Goal: Task Accomplishment & Management: Complete application form

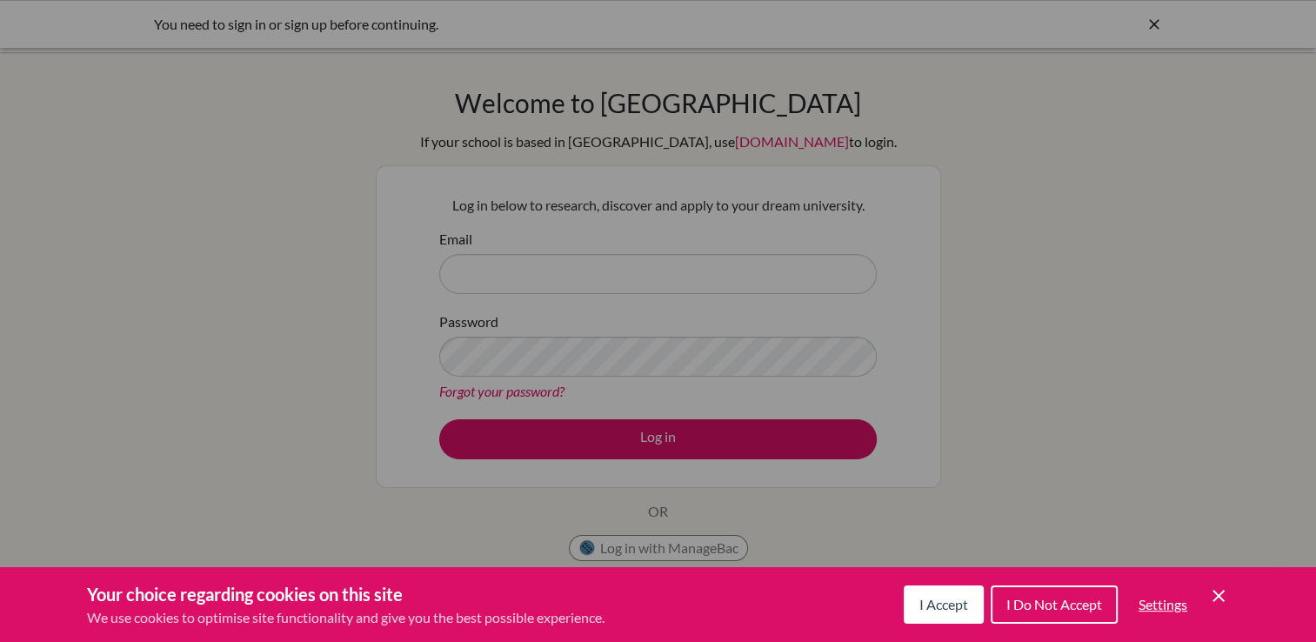
click at [759, 275] on div "Cookie Preferences" at bounding box center [658, 321] width 1316 height 642
click at [920, 611] on span "I Accept" at bounding box center [944, 604] width 49 height 17
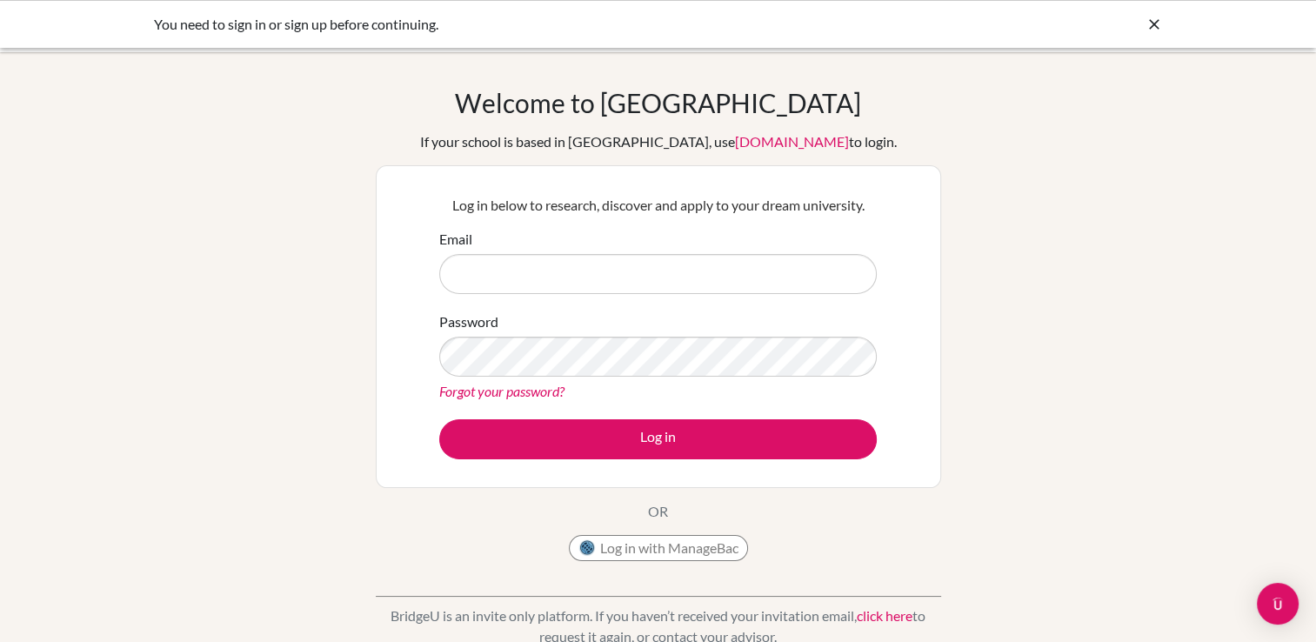
click at [703, 305] on form "Email Password Forgot your password? Log in" at bounding box center [658, 344] width 438 height 231
click at [699, 287] on input "Email" at bounding box center [658, 274] width 438 height 40
type input "Shoutaro.m2027@asbsk.ac.th"
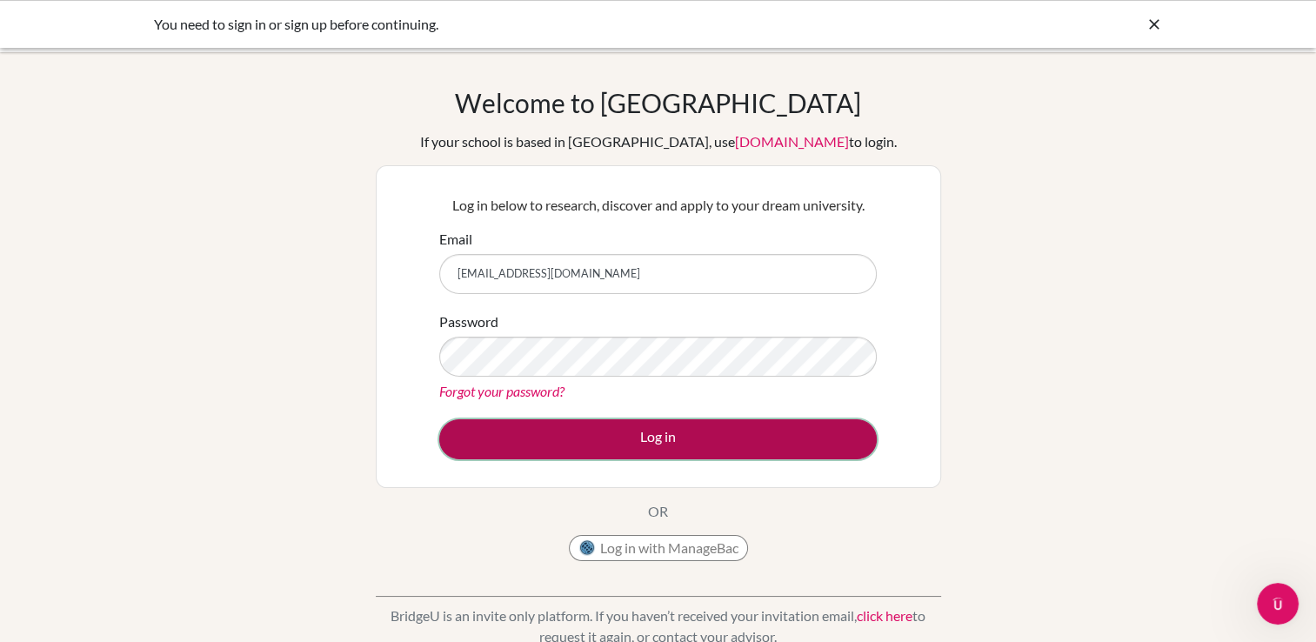
click at [581, 438] on button "Log in" at bounding box center [658, 439] width 438 height 40
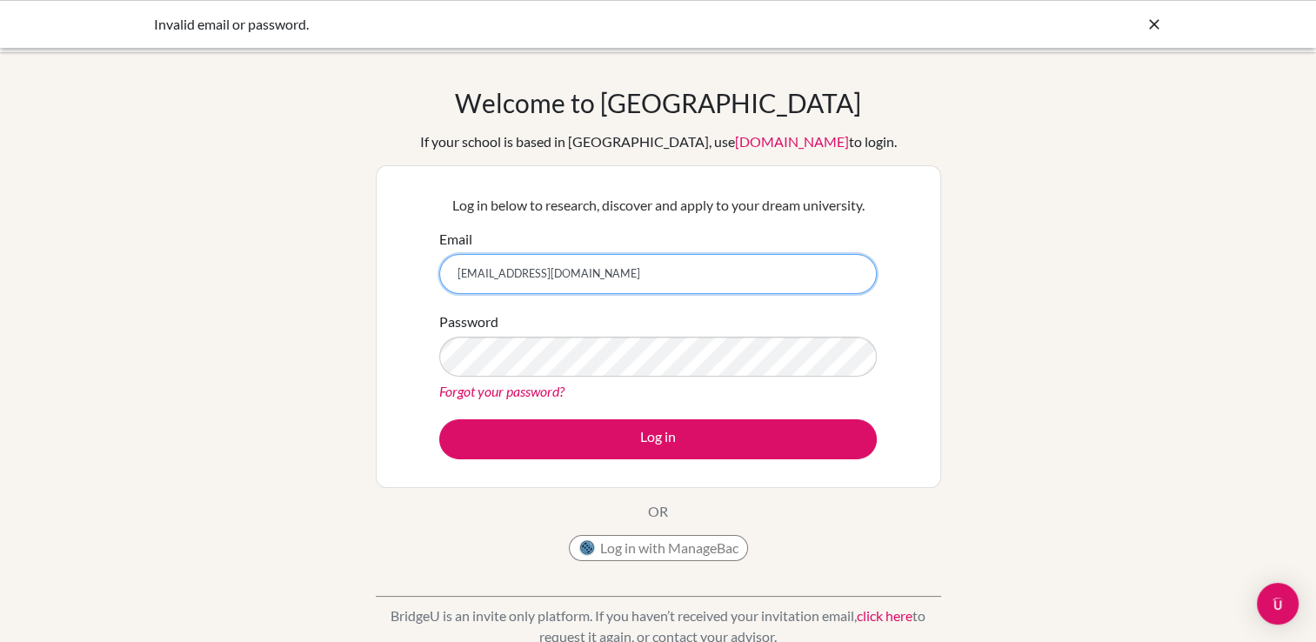
click at [653, 276] on input "[EMAIL_ADDRESS][DOMAIN_NAME]" at bounding box center [658, 274] width 438 height 40
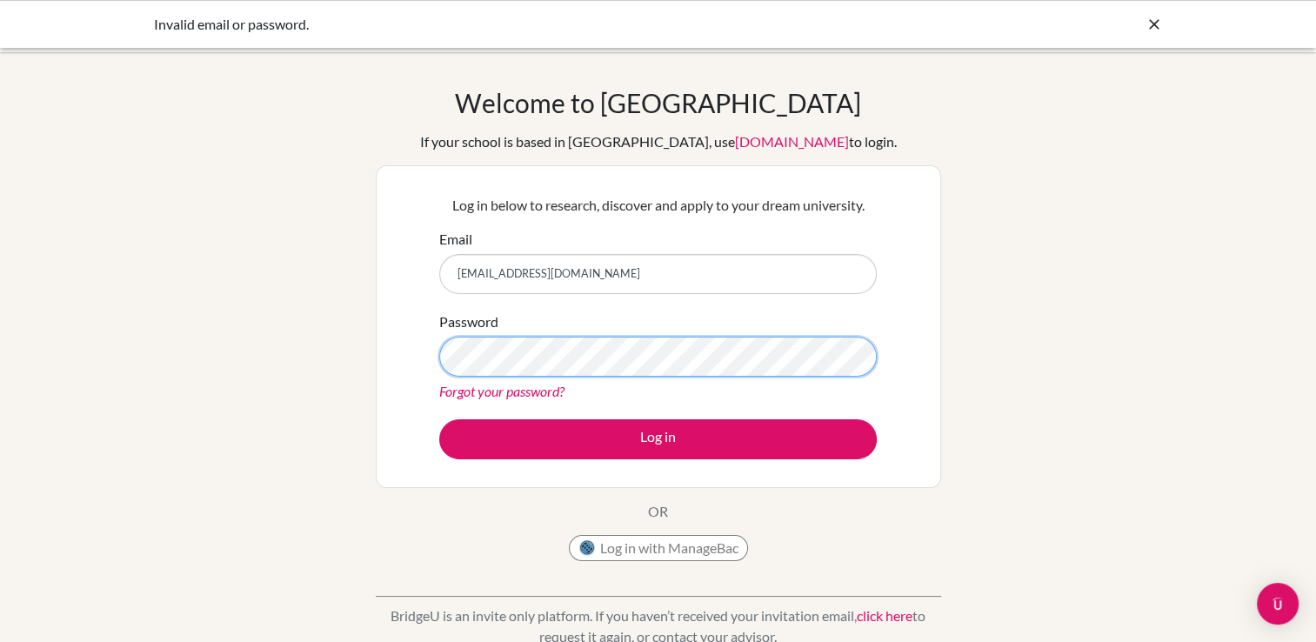
click at [439, 419] on button "Log in" at bounding box center [658, 439] width 438 height 40
click at [633, 277] on input "[EMAIL_ADDRESS][DOMAIN_NAME]" at bounding box center [658, 274] width 438 height 40
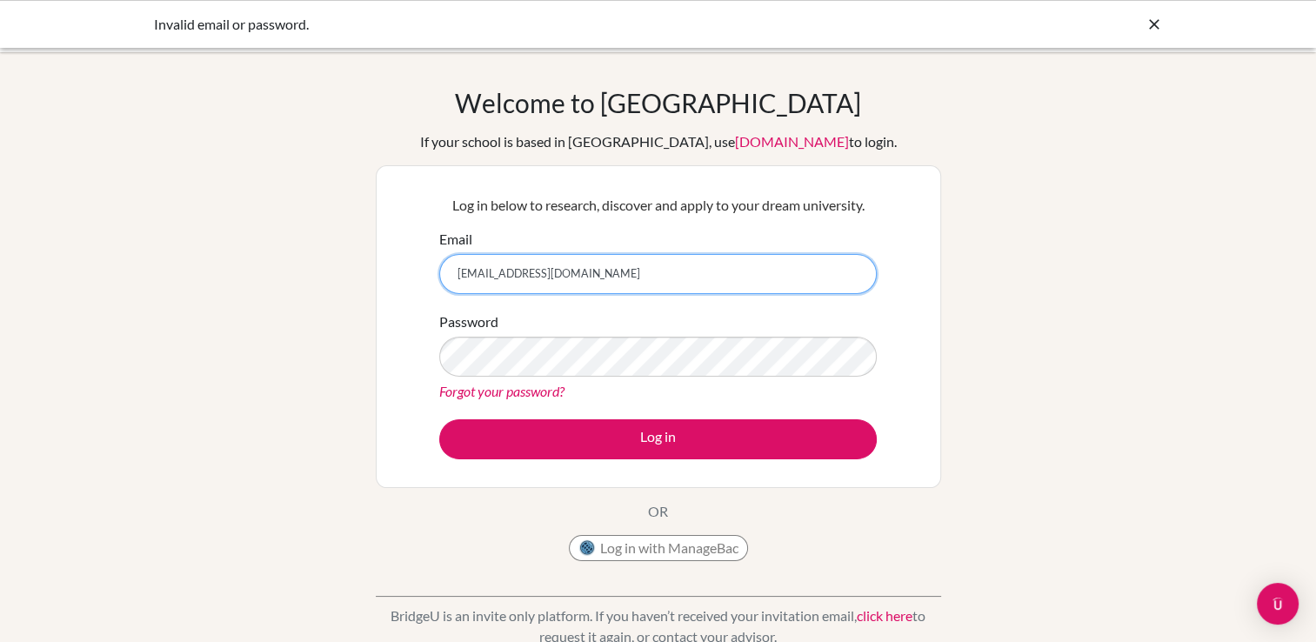
click at [671, 281] on input "Shoutaro.m2027@asbsk.ac.th" at bounding box center [658, 274] width 438 height 40
click at [672, 277] on input "Shoutaro.m2027@asbsk.ac.th" at bounding box center [658, 274] width 438 height 40
type input "S"
type input "[EMAIL_ADDRESS][DOMAIN_NAME]"
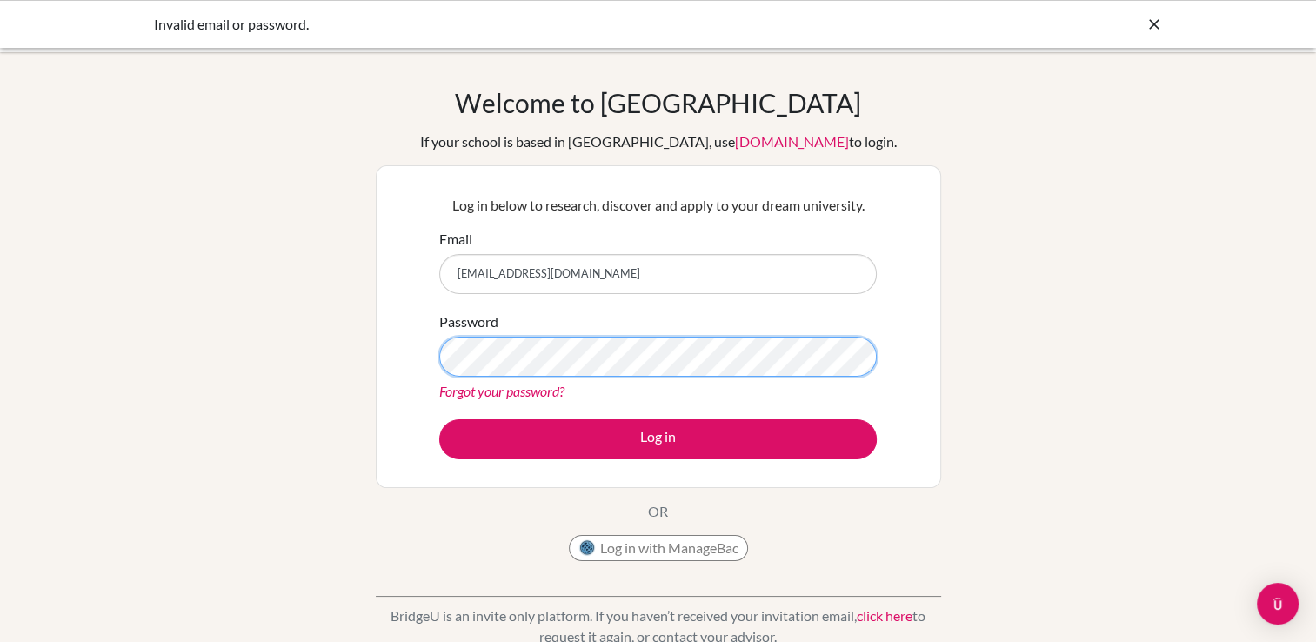
click at [553, 0] on html "Invalid email or password. Your browser is not supported by BridgeU. Please use…" at bounding box center [658, 321] width 1316 height 642
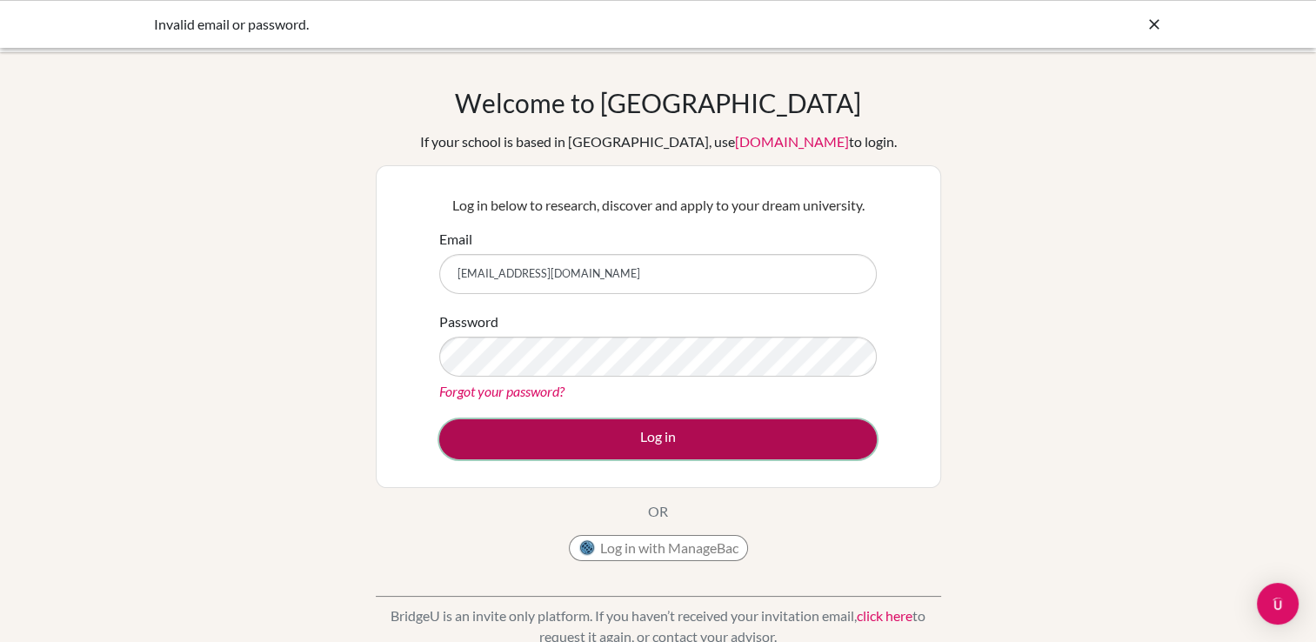
click at [582, 444] on button "Log in" at bounding box center [658, 439] width 438 height 40
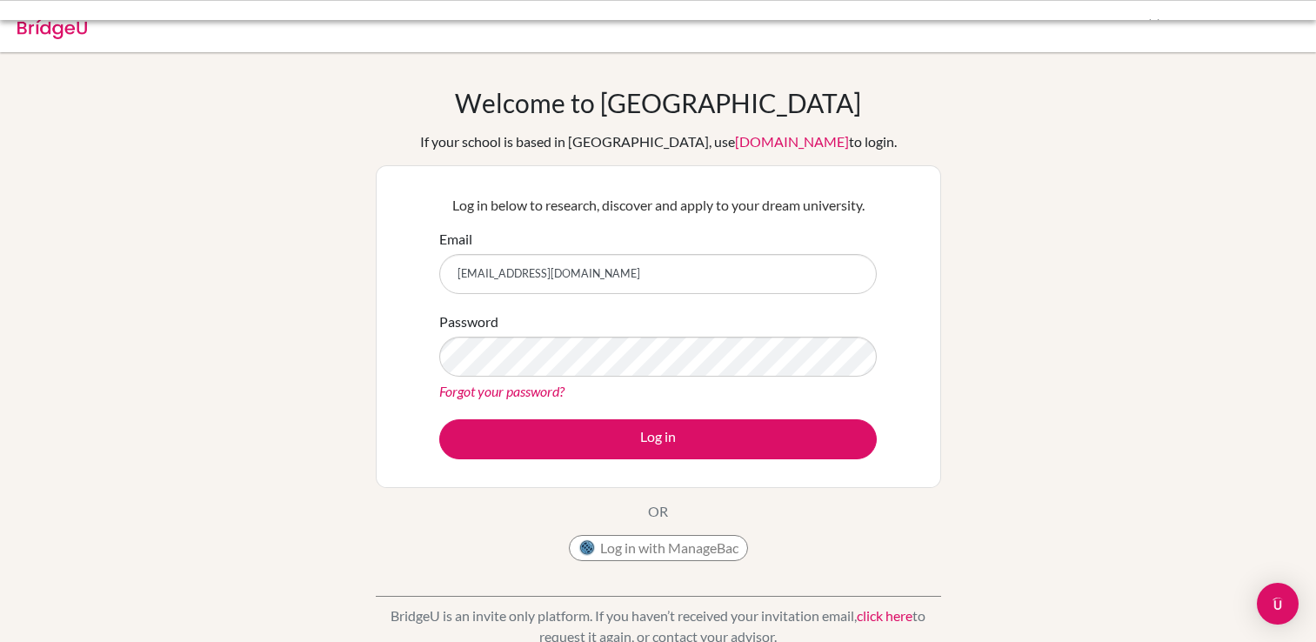
click at [582, 444] on button "Log in" at bounding box center [658, 439] width 438 height 40
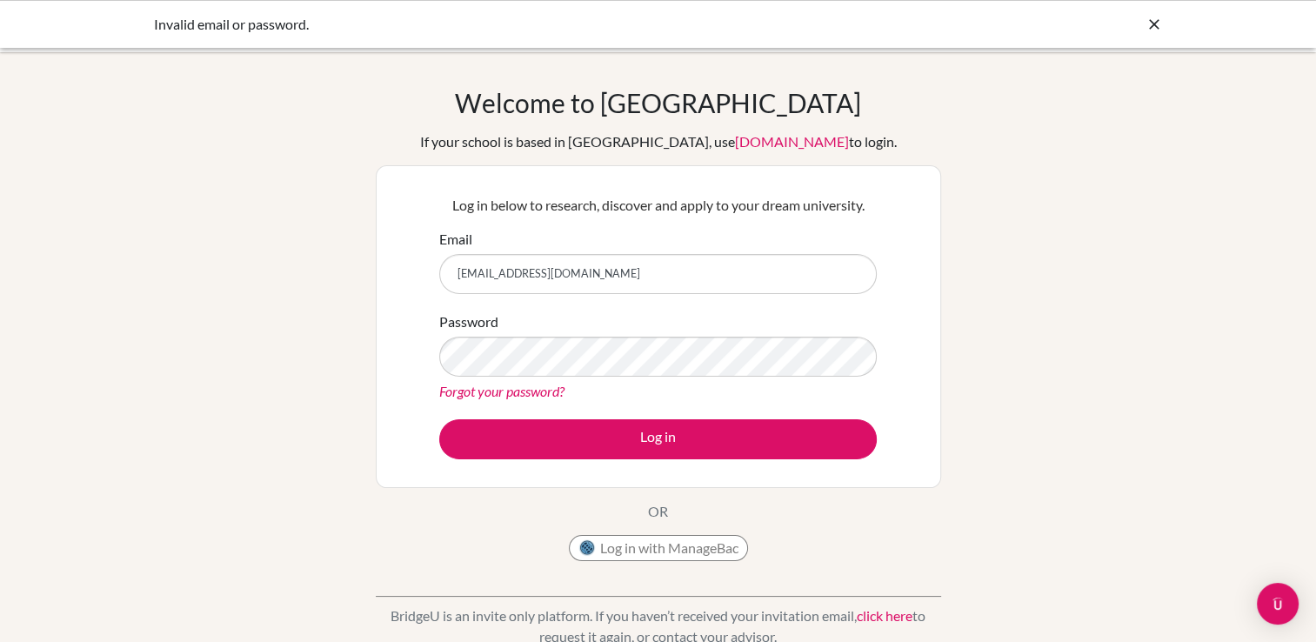
click at [599, 277] on input "[EMAIL_ADDRESS][DOMAIN_NAME]" at bounding box center [658, 274] width 438 height 40
click at [548, 417] on form "Email [EMAIL_ADDRESS][DOMAIN_NAME] Password Forgot your password? Log in" at bounding box center [658, 344] width 438 height 231
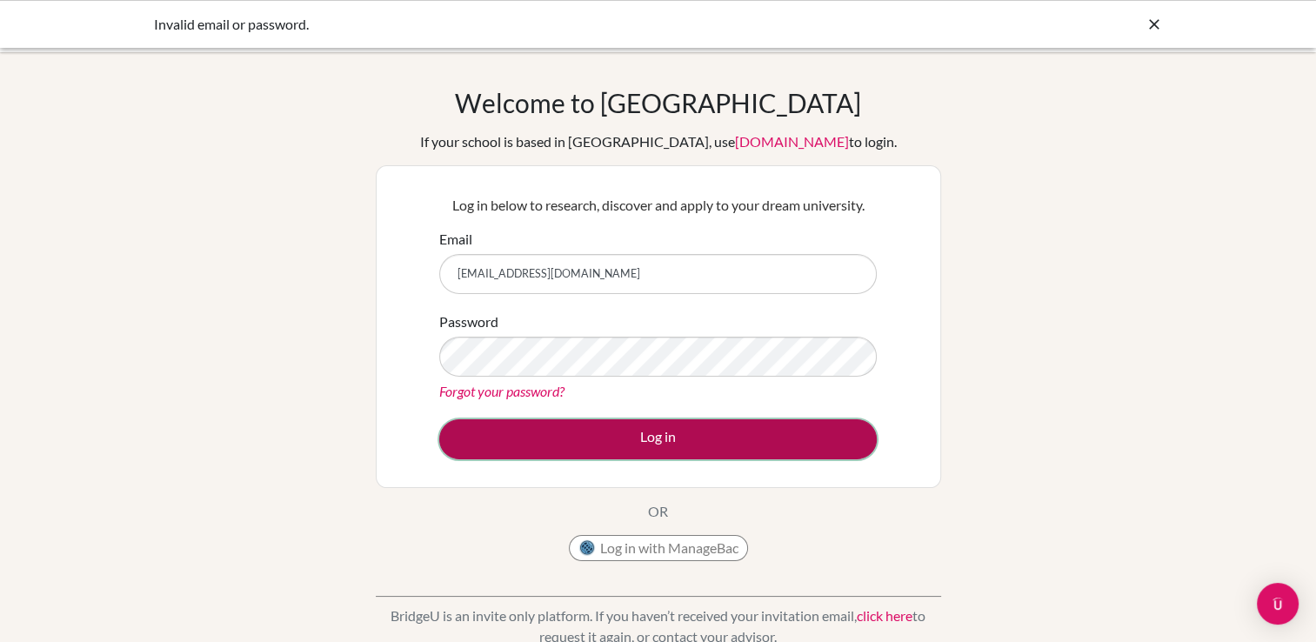
click at [539, 435] on button "Log in" at bounding box center [658, 439] width 438 height 40
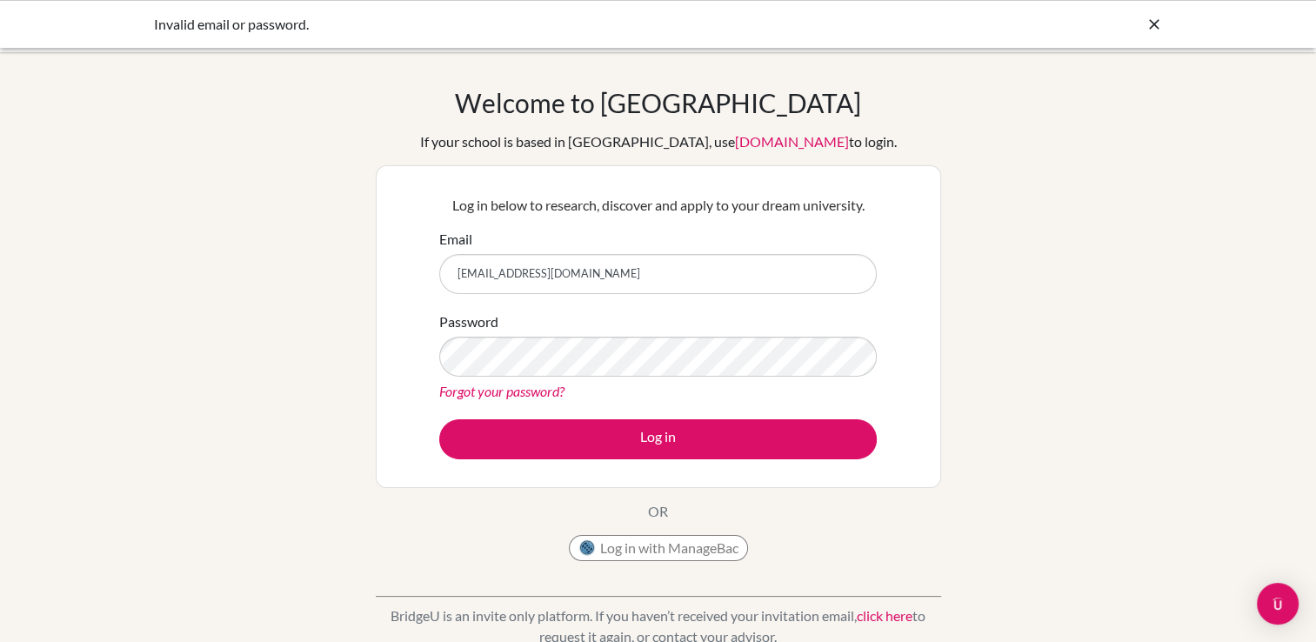
click at [599, 280] on input "[EMAIL_ADDRESS][DOMAIN_NAME]" at bounding box center [658, 274] width 438 height 40
type input "m"
click at [599, 280] on input "Email" at bounding box center [658, 274] width 438 height 40
click at [553, 292] on input "Email" at bounding box center [658, 274] width 438 height 40
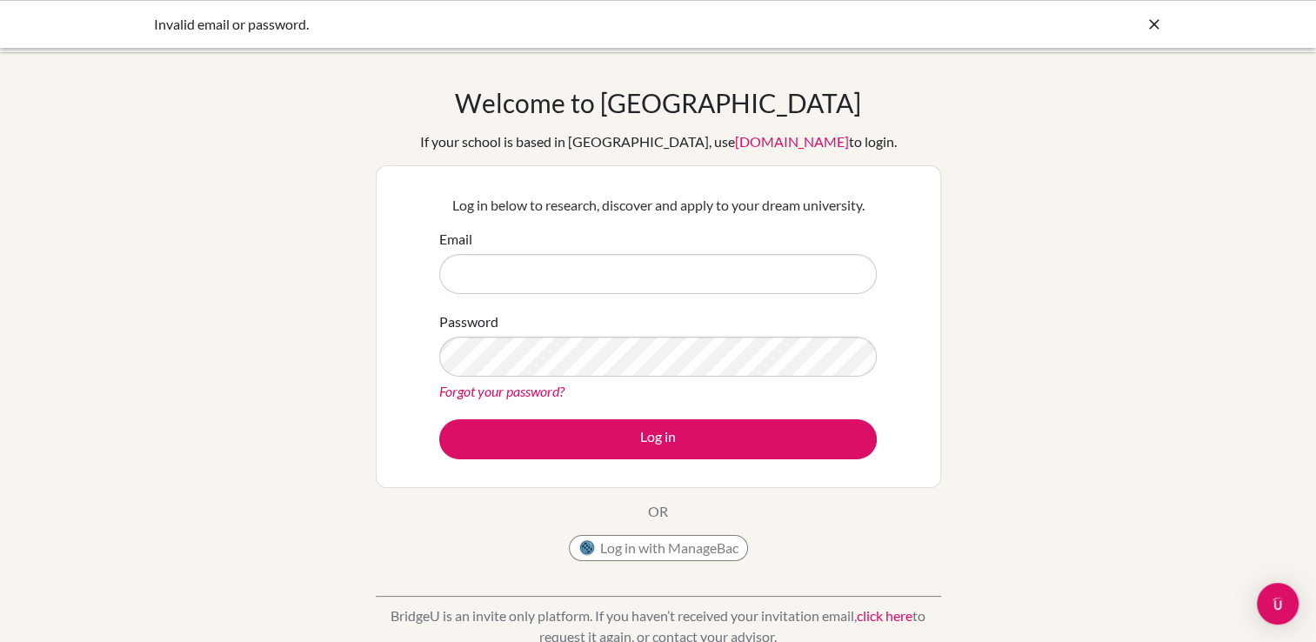
click at [550, 277] on input "Email" at bounding box center [658, 274] width 438 height 40
drag, startPoint x: 550, startPoint y: 277, endPoint x: 473, endPoint y: 288, distance: 77.4
click at [473, 288] on input "Email" at bounding box center [658, 274] width 438 height 40
click at [464, 269] on input "Email" at bounding box center [658, 274] width 438 height 40
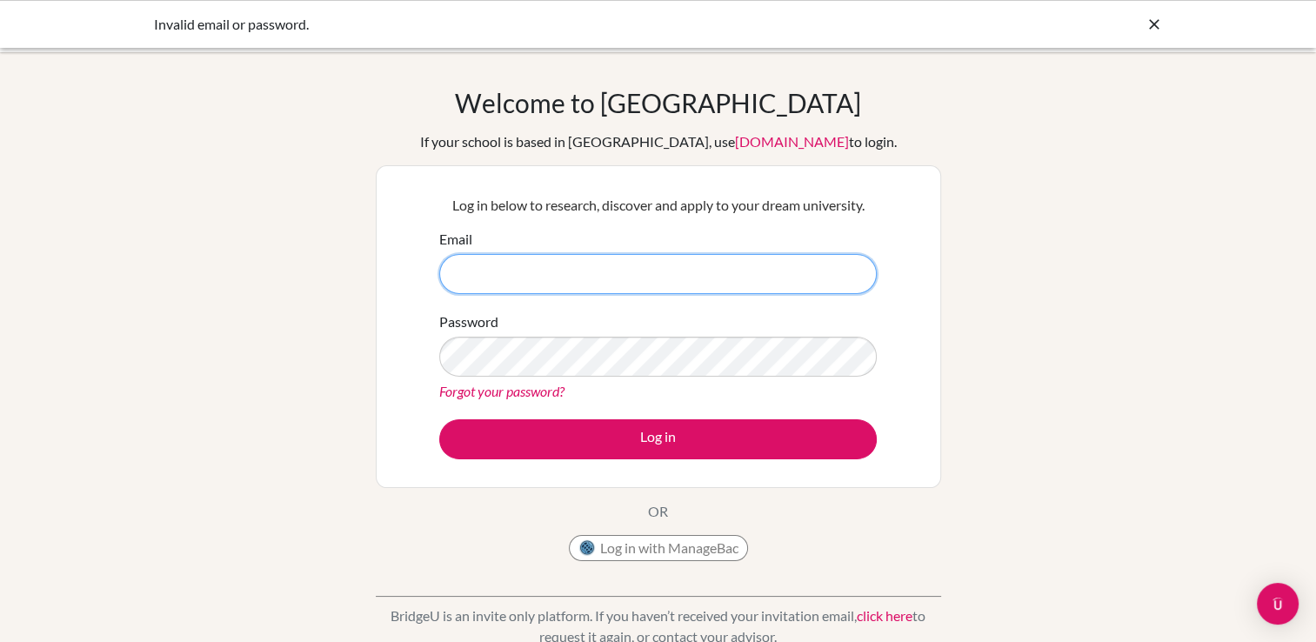
type input "i"
type input "mi522ahou@gmail.com"
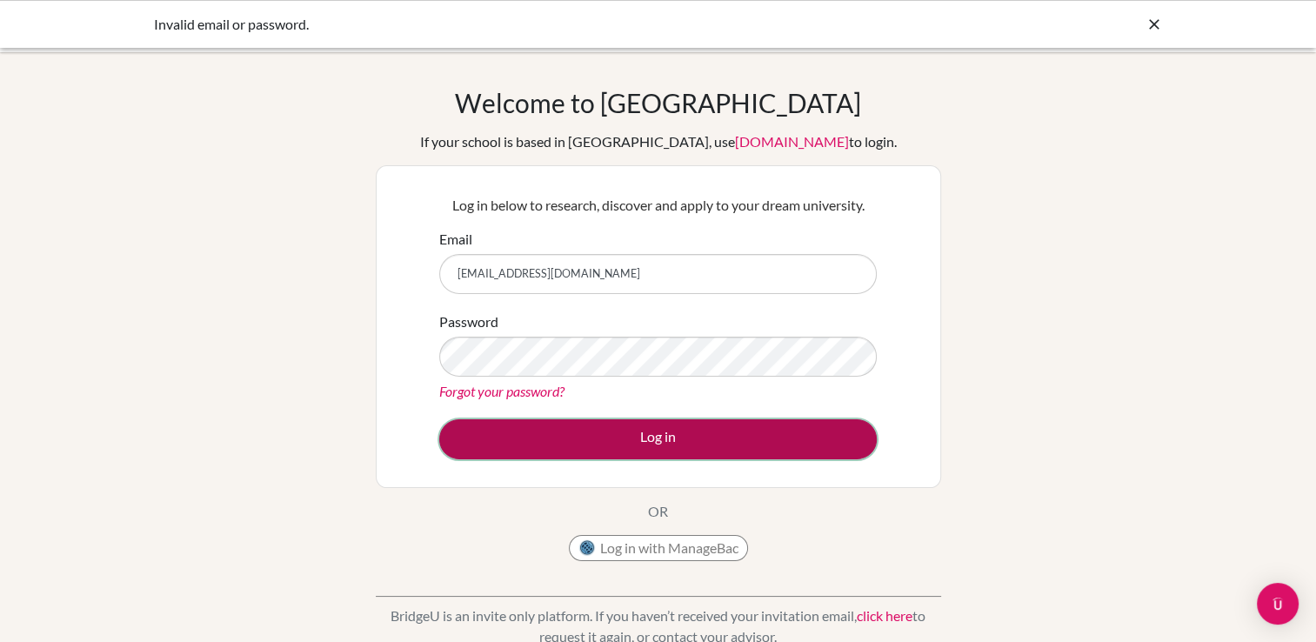
click at [536, 441] on button "Log in" at bounding box center [658, 439] width 438 height 40
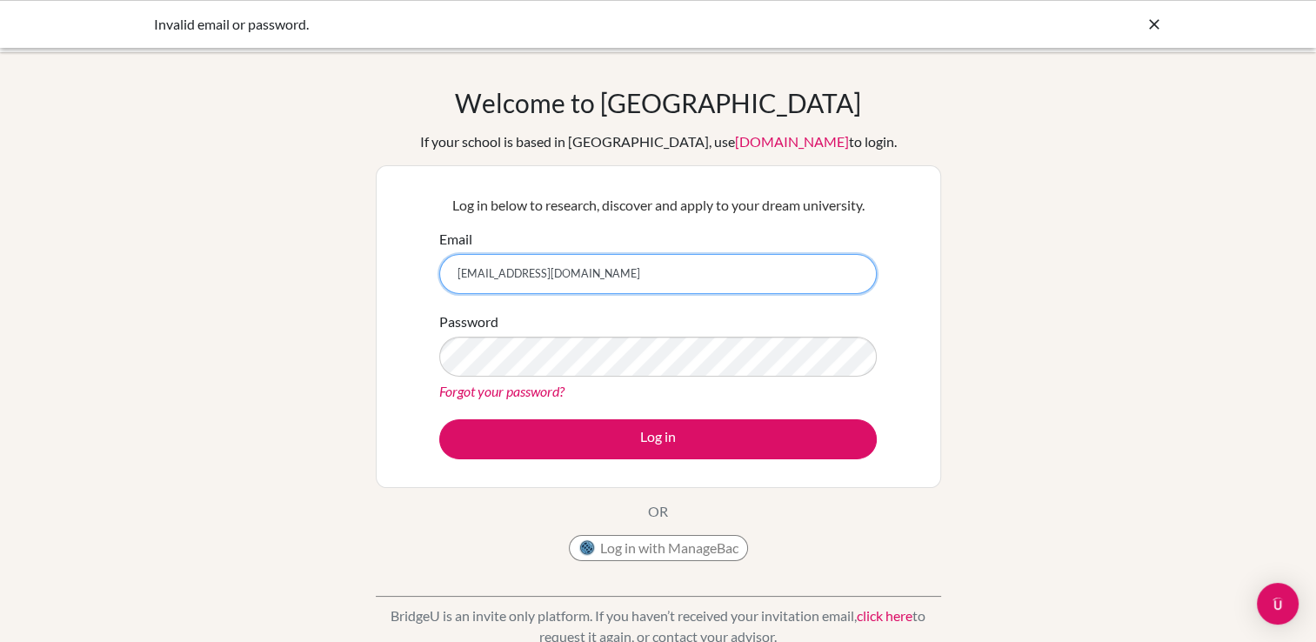
click at [597, 287] on input "mi522ahou@gmail.com" at bounding box center [658, 274] width 438 height 40
type input "m"
type input "A"
click at [597, 287] on input "Email" at bounding box center [658, 274] width 438 height 40
drag, startPoint x: 548, startPoint y: 291, endPoint x: 503, endPoint y: 276, distance: 47.9
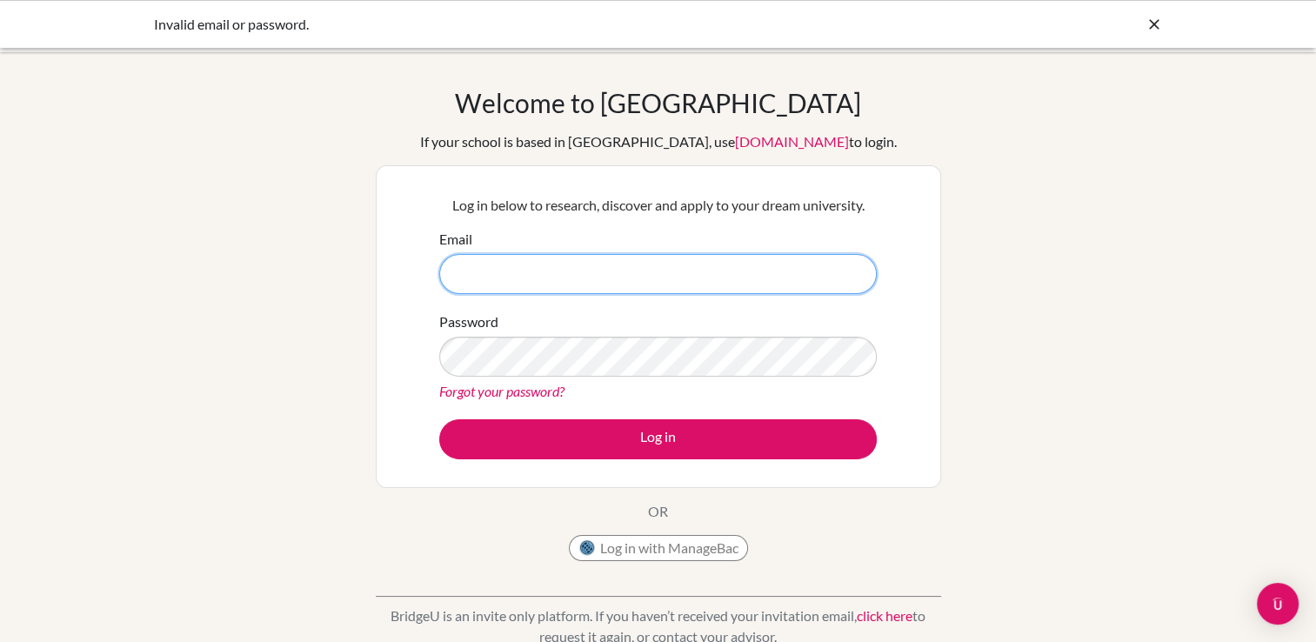
click at [503, 276] on input "Email" at bounding box center [658, 274] width 438 height 40
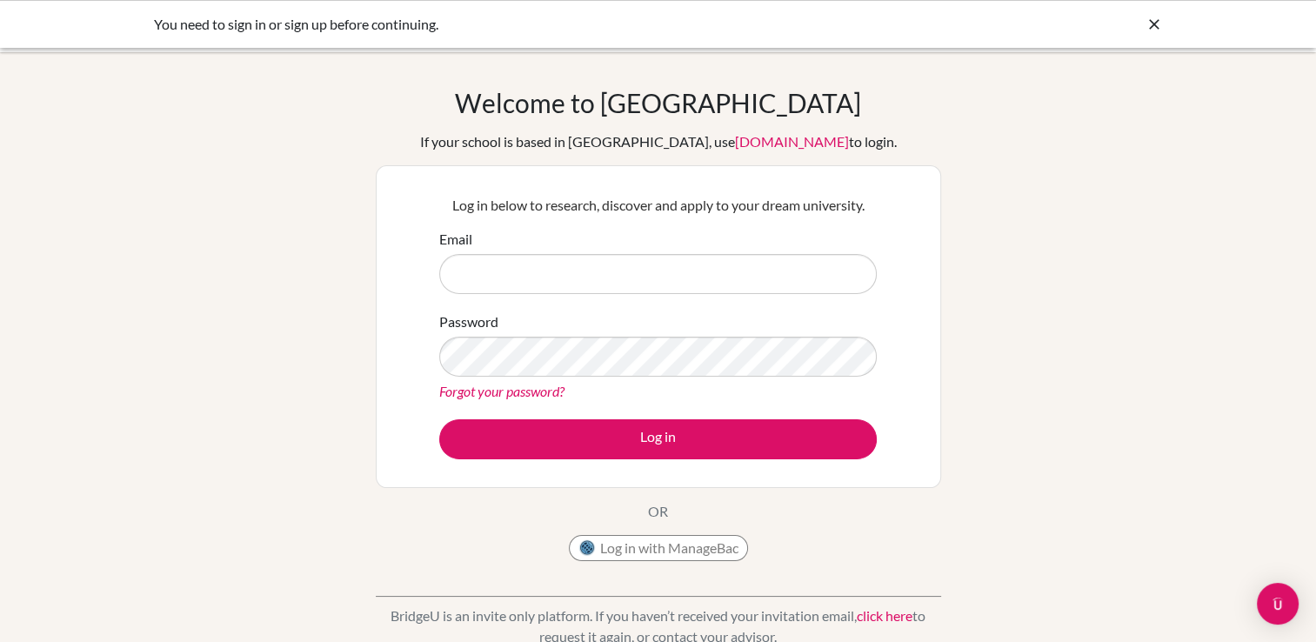
click at [485, 245] on div "Email" at bounding box center [658, 261] width 438 height 65
click at [477, 271] on input "Email" at bounding box center [658, 274] width 438 height 40
drag, startPoint x: 495, startPoint y: 277, endPoint x: 473, endPoint y: 272, distance: 22.2
click at [473, 272] on input "Email" at bounding box center [658, 274] width 438 height 40
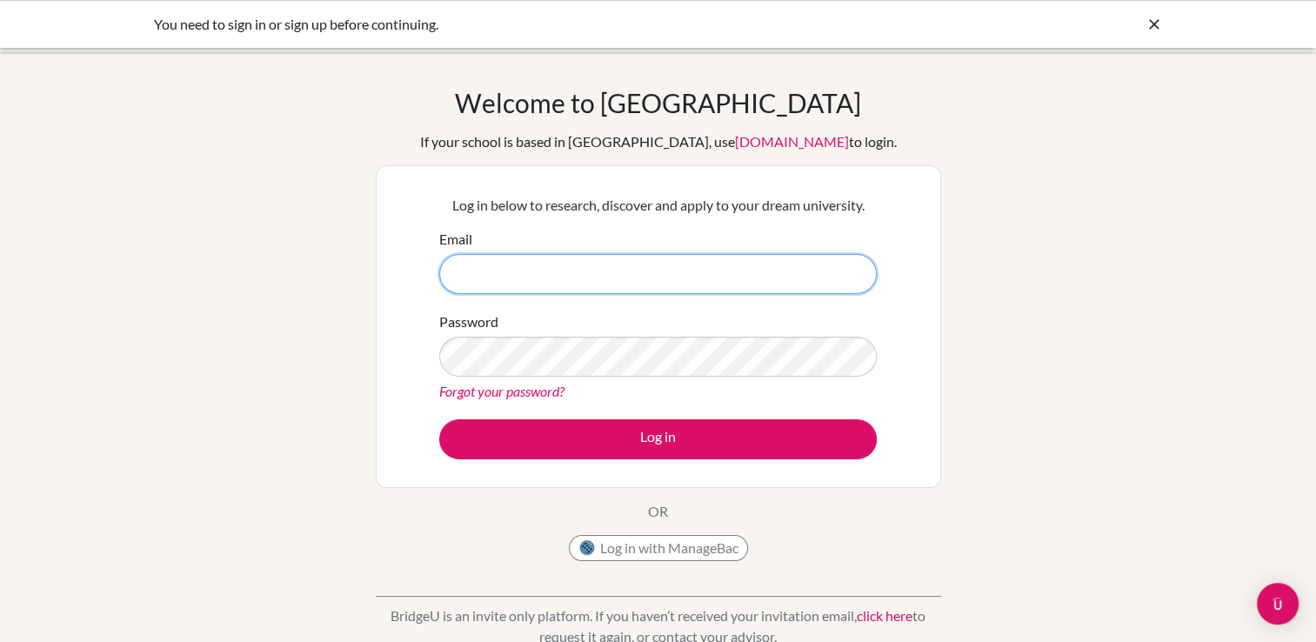
click at [544, 276] on input "Email" at bounding box center [658, 274] width 438 height 40
